Goal: Find specific page/section: Find specific page/section

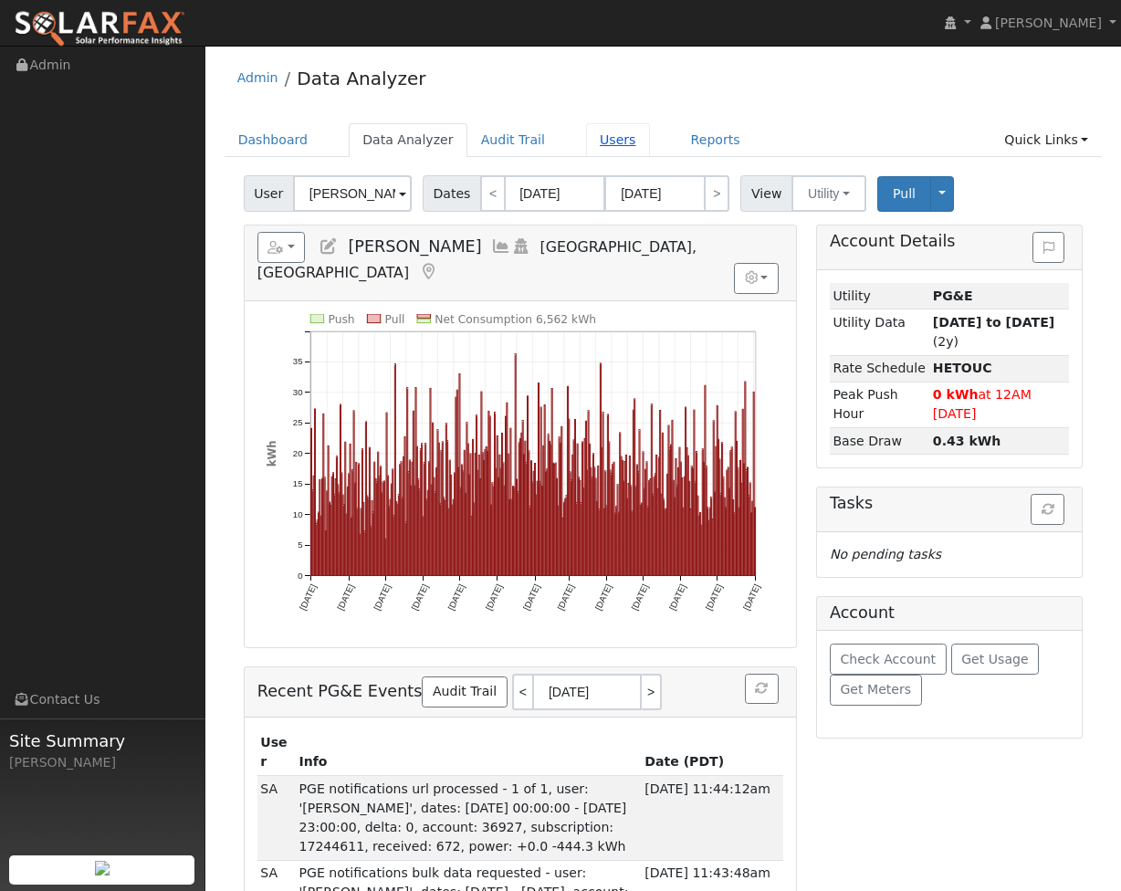
click at [599, 138] on link "Users" at bounding box center [618, 140] width 64 height 34
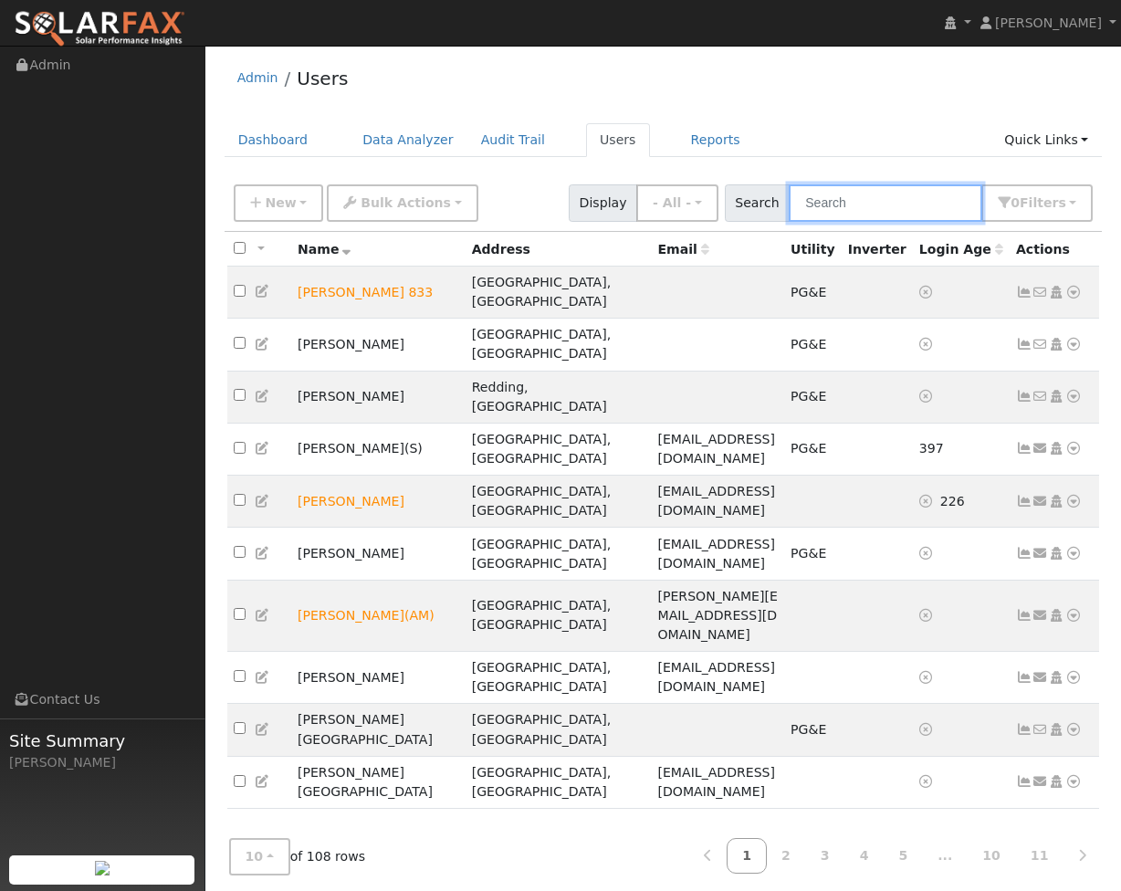
click at [842, 211] on input "text" at bounding box center [886, 202] width 194 height 37
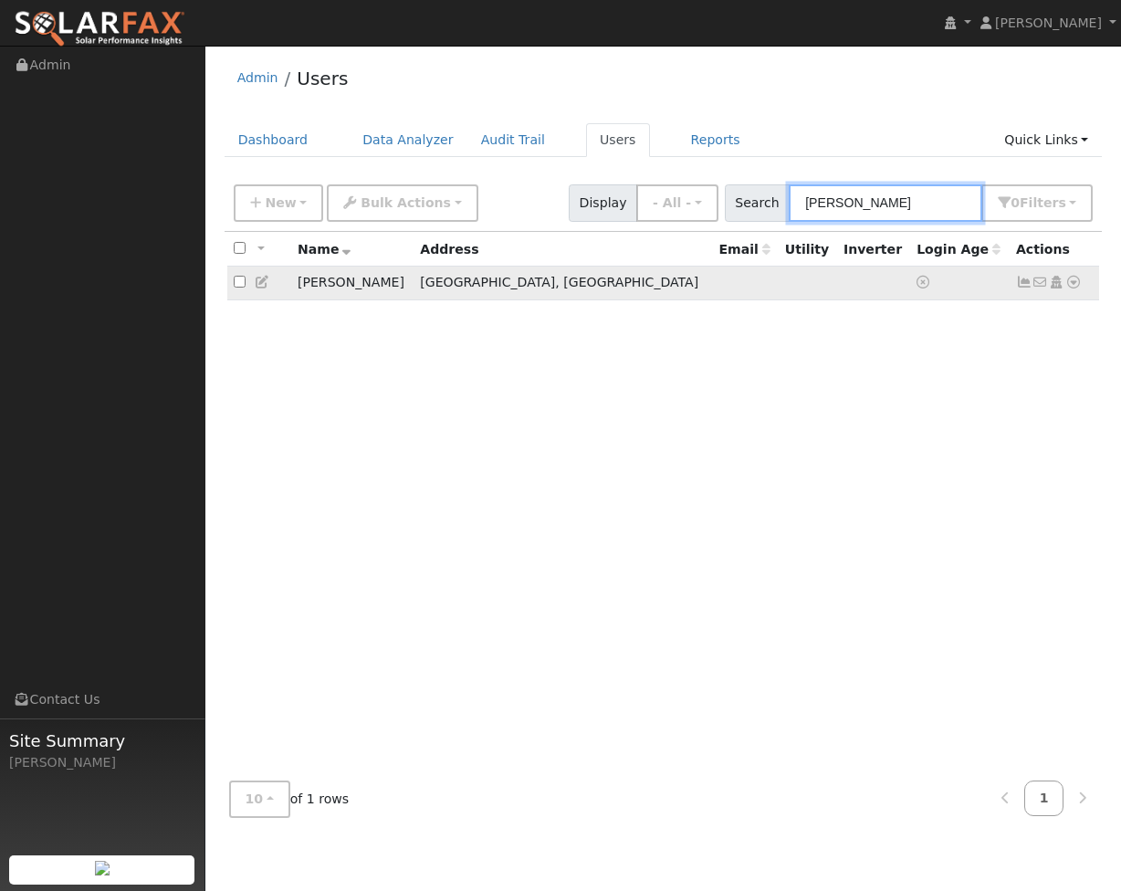
type input "dennis"
click at [1073, 288] on icon at bounding box center [1074, 282] width 16 height 13
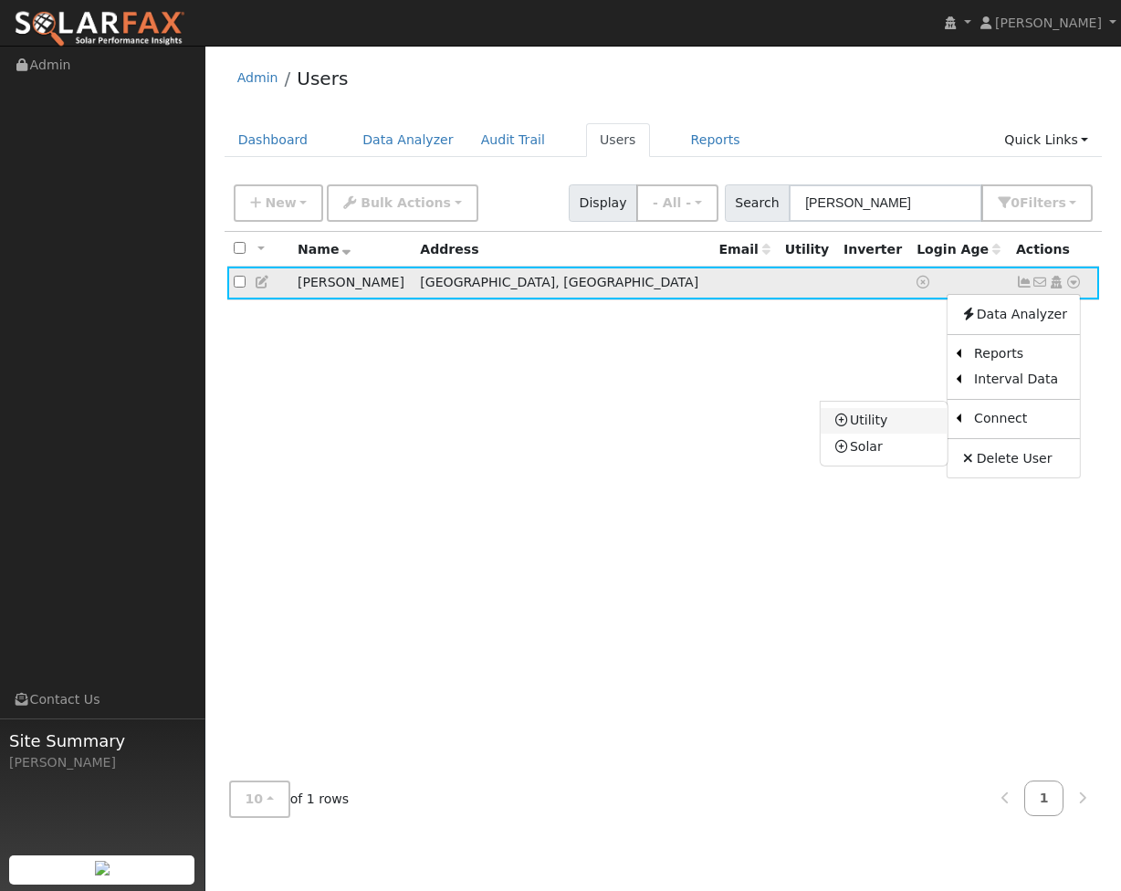
click at [916, 424] on link "Utility" at bounding box center [884, 421] width 127 height 26
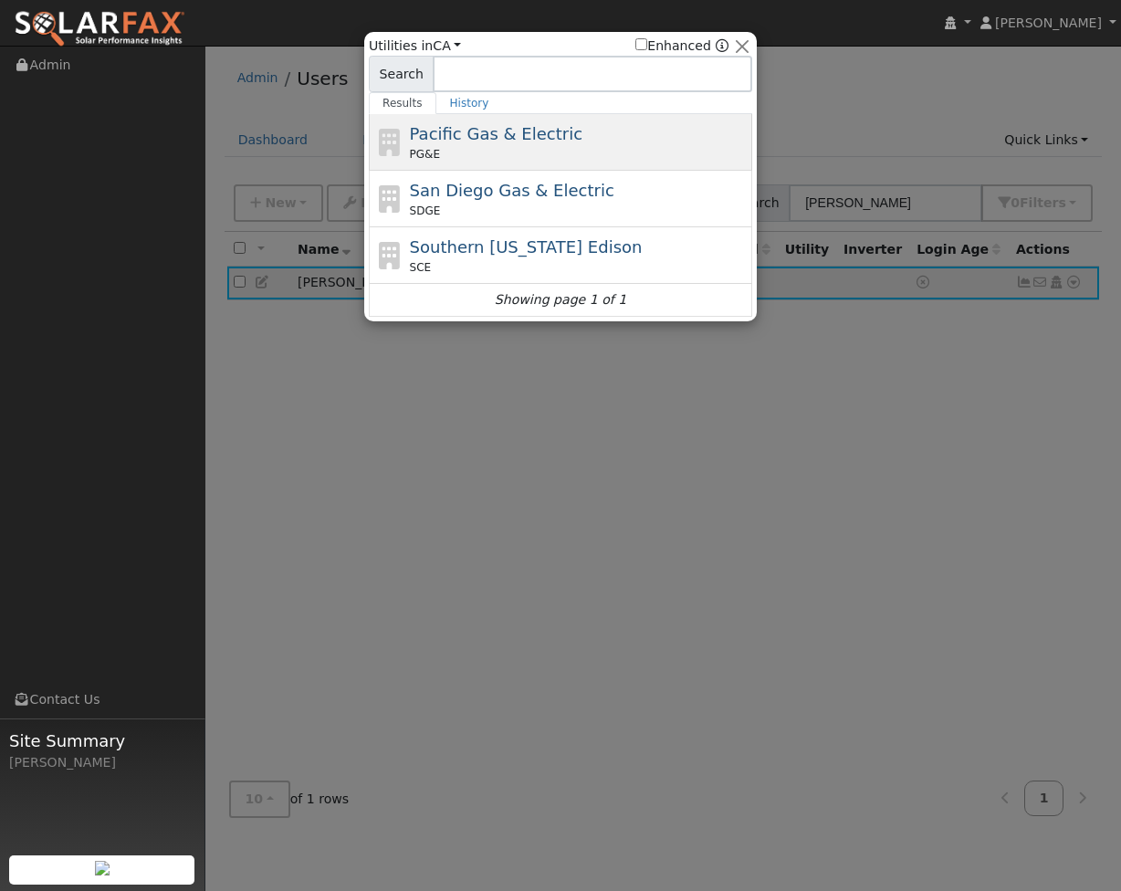
click at [488, 143] on div "Pacific Gas & Electric PG&E" at bounding box center [579, 141] width 339 height 41
